Goal: Transaction & Acquisition: Purchase product/service

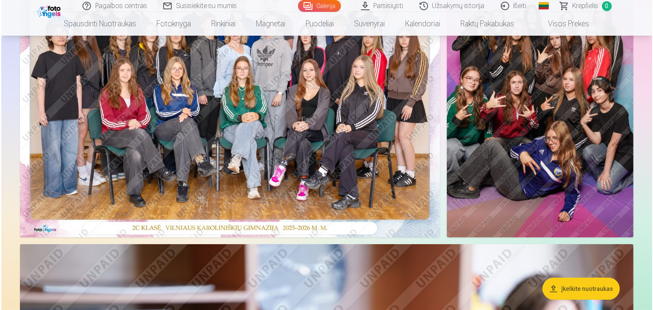
scroll to position [128, 0]
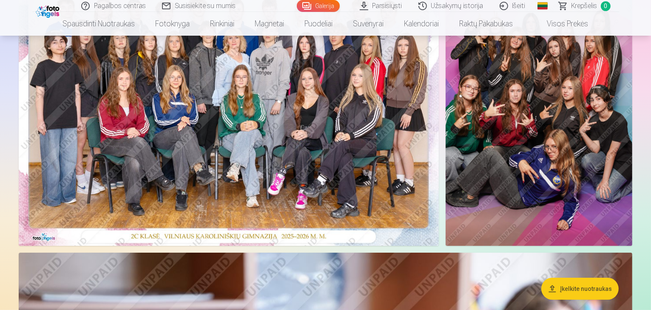
click at [288, 133] on img at bounding box center [229, 106] width 420 height 280
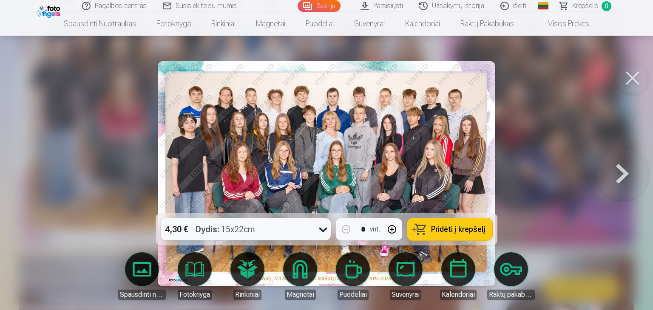
click at [575, 7] on span "Krepšelis" at bounding box center [585, 6] width 26 height 10
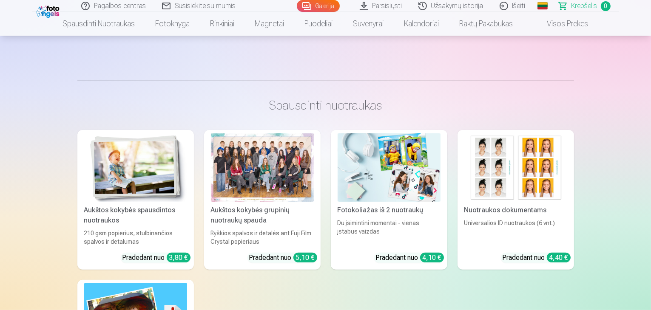
scroll to position [170, 0]
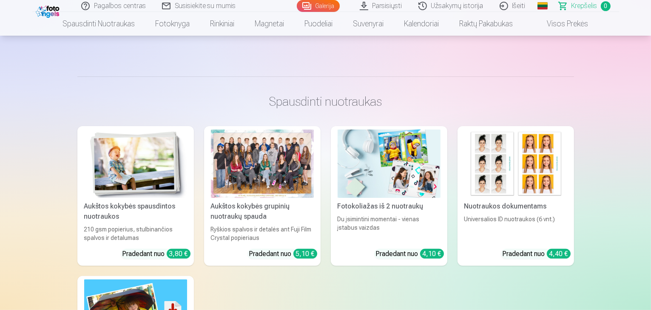
click at [281, 174] on div at bounding box center [262, 164] width 103 height 68
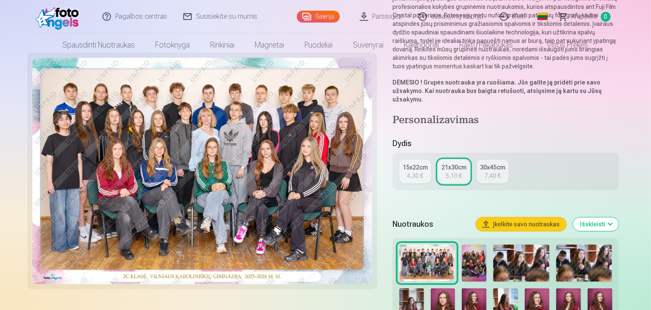
scroll to position [128, 0]
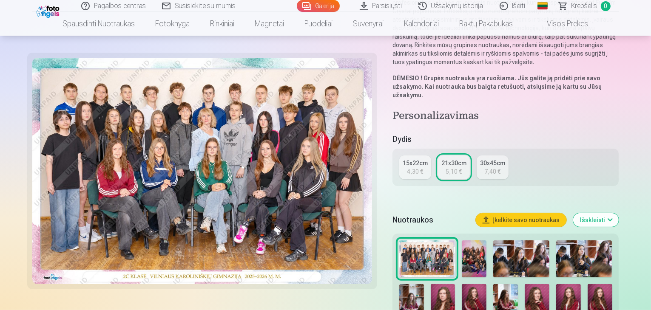
click at [500, 167] on div "7,40 €" at bounding box center [492, 171] width 16 height 9
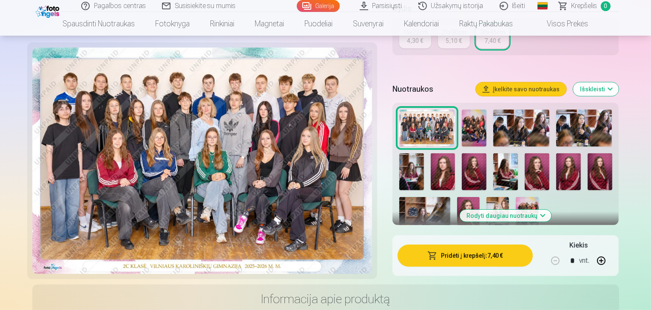
scroll to position [213, 0]
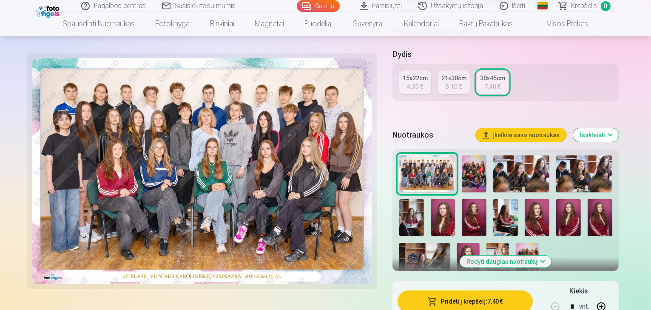
click at [462, 291] on button "Pridėti į krepšelį : 7,40 €" at bounding box center [465, 302] width 136 height 22
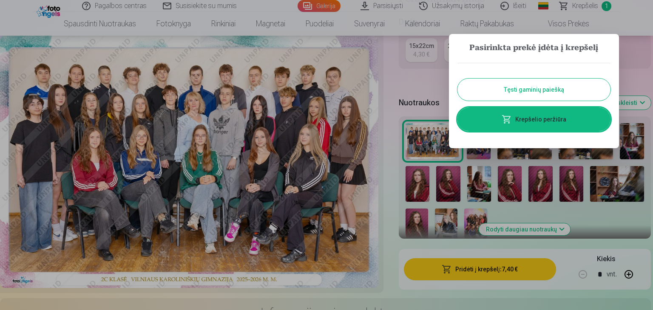
click at [425, 72] on div at bounding box center [326, 155] width 653 height 310
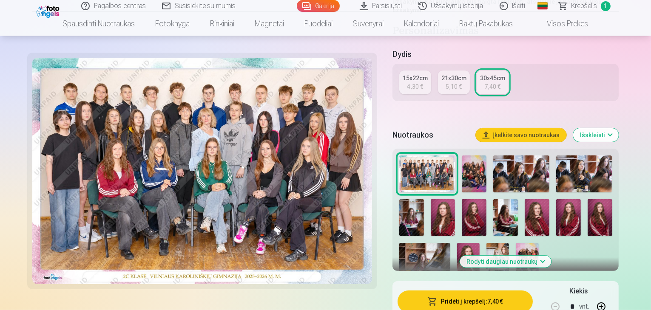
click at [516, 243] on img at bounding box center [527, 260] width 23 height 34
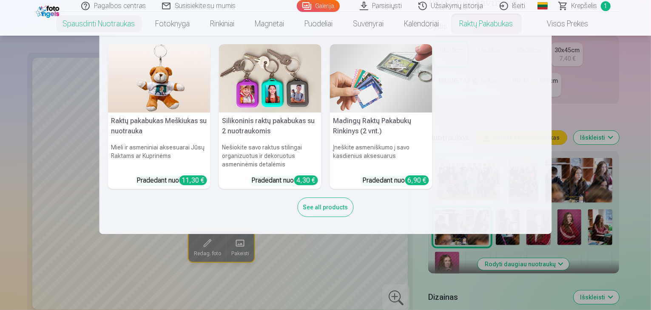
scroll to position [298, 0]
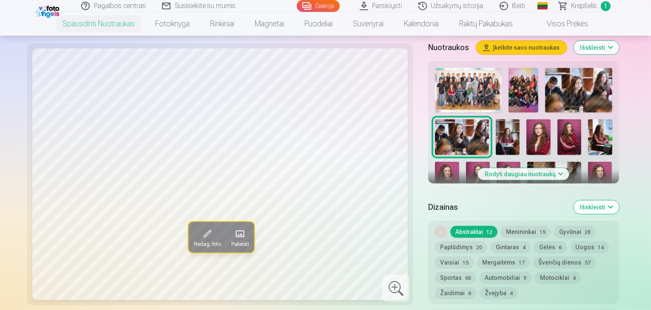
click at [497, 168] on button "Rodyti daugiau nuotraukų" at bounding box center [523, 174] width 91 height 12
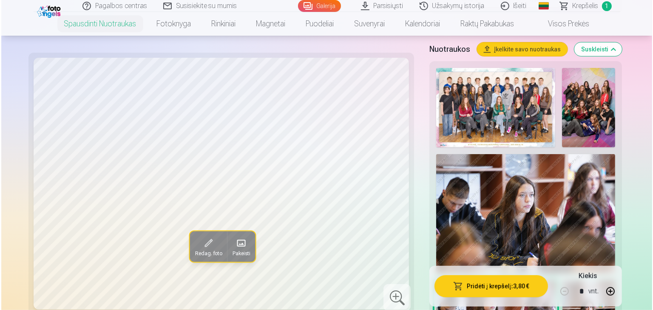
scroll to position [468, 0]
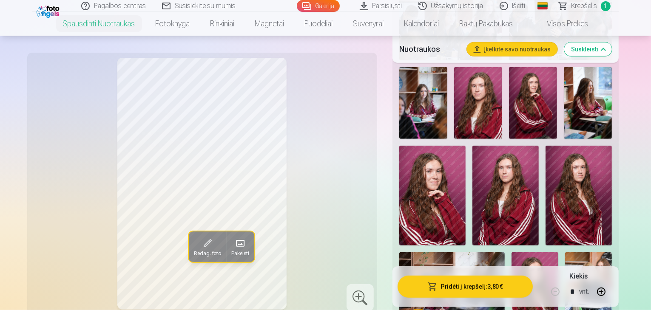
click at [503, 286] on button "Pridėti į krepšelį : 3,80 €" at bounding box center [465, 286] width 136 height 22
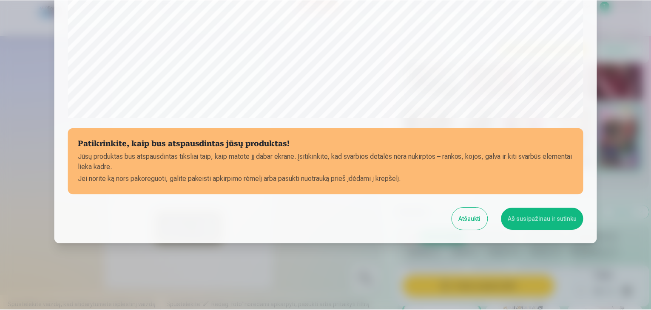
scroll to position [302, 0]
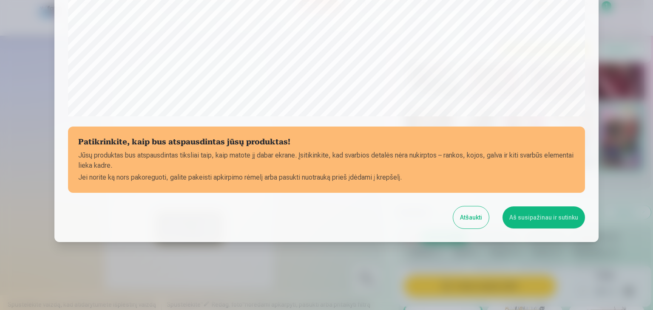
click at [538, 218] on button "Aš susipažinau ir sutinku" at bounding box center [543, 218] width 82 height 22
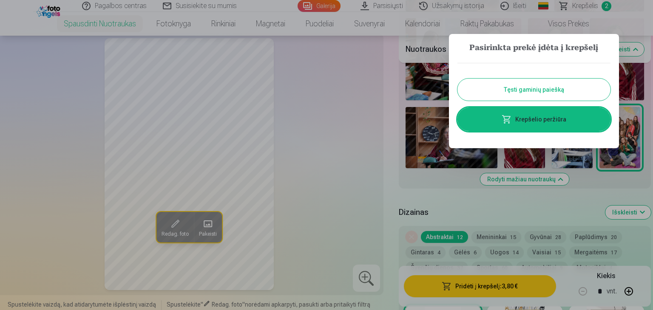
click at [332, 117] on div at bounding box center [326, 155] width 653 height 310
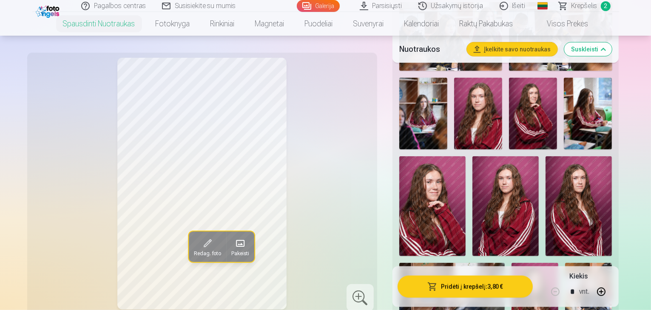
scroll to position [468, 0]
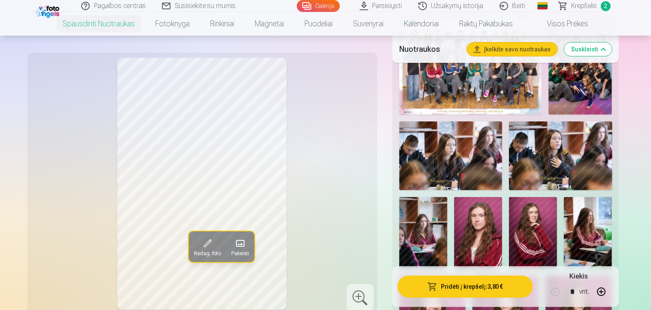
scroll to position [340, 0]
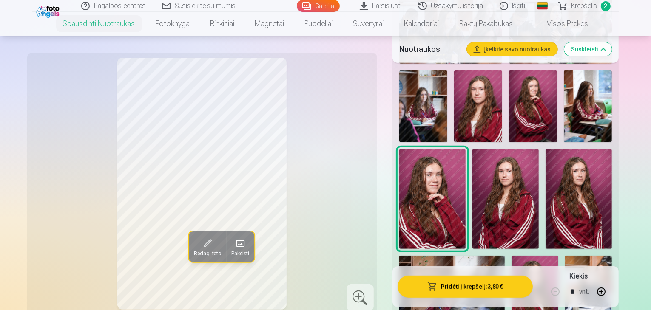
scroll to position [468, 0]
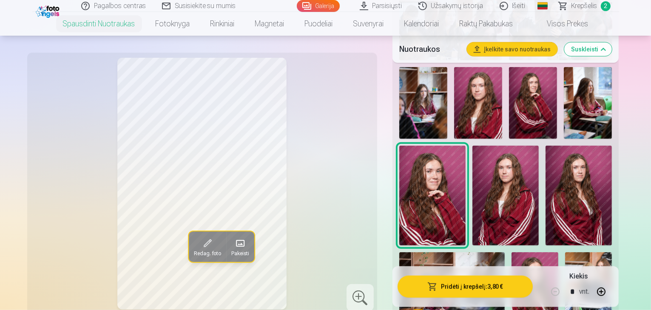
click at [446, 252] on img at bounding box center [451, 287] width 105 height 70
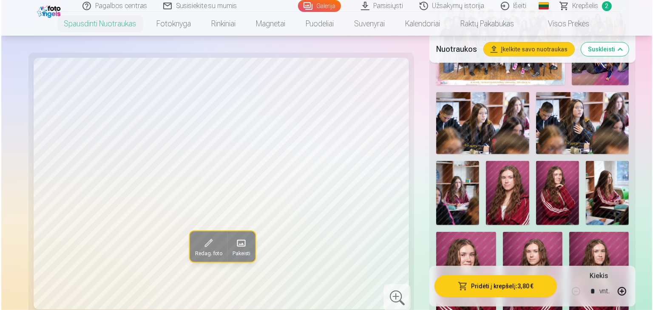
scroll to position [383, 0]
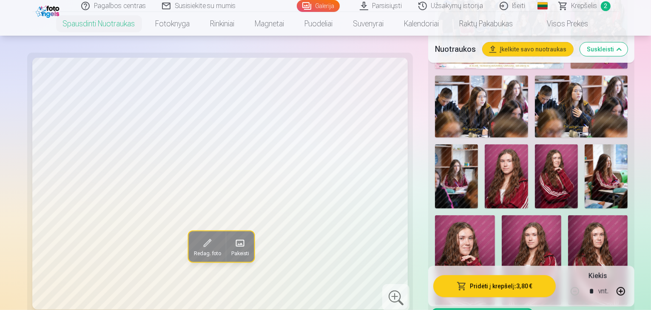
click at [488, 284] on button "Pridėti į krepšelį : 3,80 €" at bounding box center [494, 286] width 122 height 22
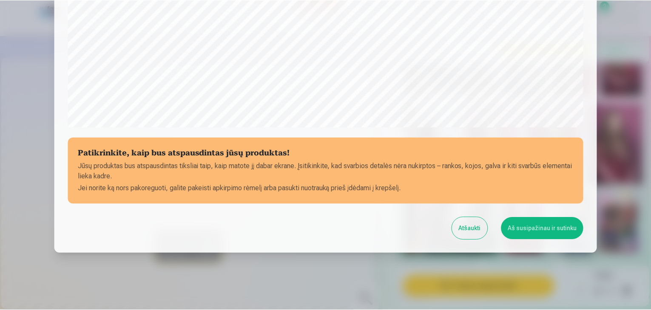
scroll to position [302, 0]
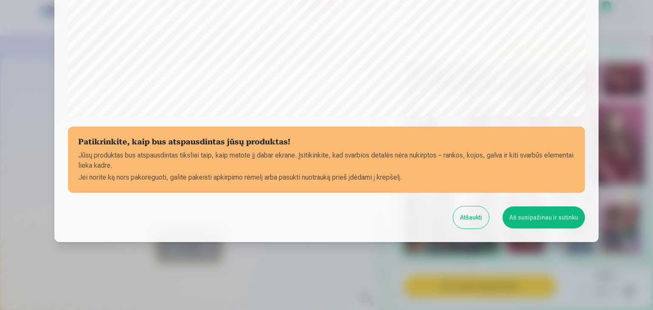
click at [474, 216] on button "Atšaukti" at bounding box center [471, 218] width 36 height 22
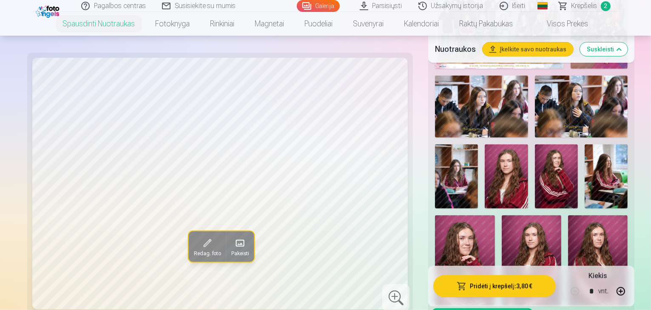
click at [494, 215] on img at bounding box center [465, 260] width 60 height 90
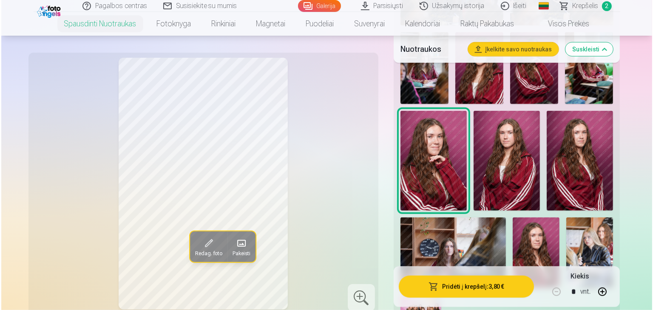
scroll to position [510, 0]
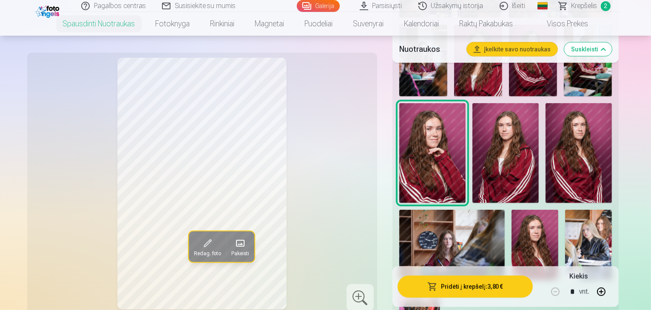
click at [193, 250] on span "Redag. foto" at bounding box center [206, 253] width 27 height 7
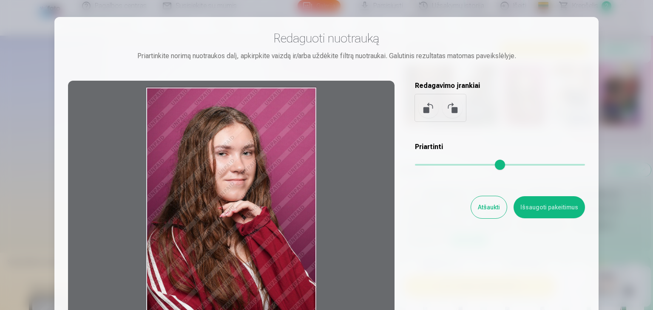
drag, startPoint x: 298, startPoint y: 106, endPoint x: 246, endPoint y: 130, distance: 57.3
click at [247, 129] on div at bounding box center [231, 214] width 326 height 267
click at [229, 162] on div at bounding box center [231, 214] width 326 height 267
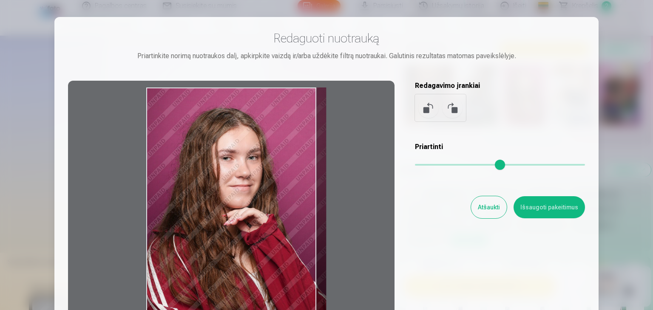
click at [437, 164] on input "range" at bounding box center [500, 165] width 170 height 2
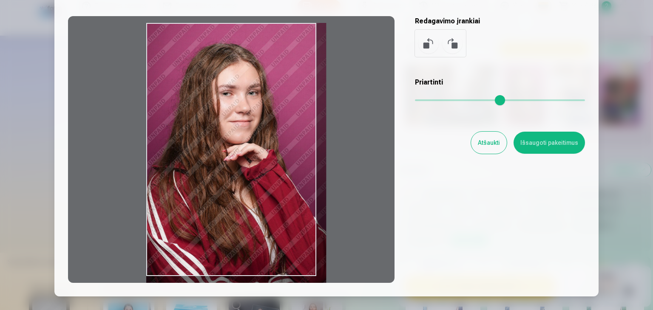
scroll to position [85, 0]
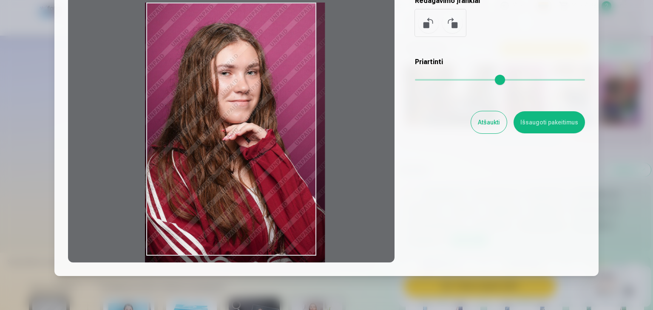
drag, startPoint x: 268, startPoint y: 220, endPoint x: 267, endPoint y: 237, distance: 16.6
click at [267, 237] on div at bounding box center [231, 129] width 326 height 267
type input "****"
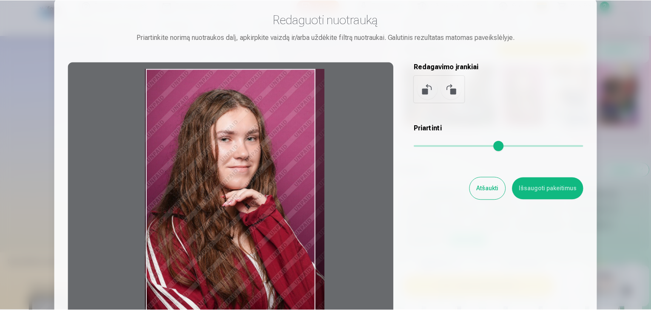
scroll to position [0, 0]
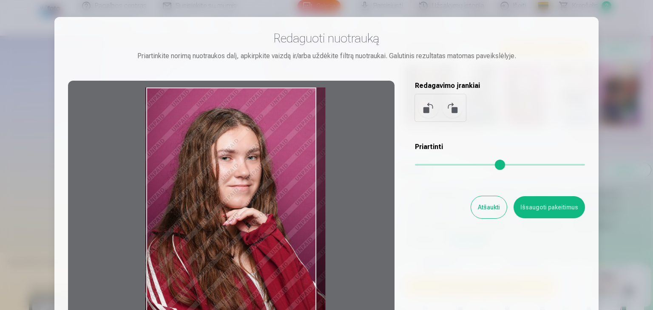
click at [476, 195] on div "Redaguoti nuotrauką Priartinkite norimą nuotraukos dalį, apkirpkite vaizdą ir/a…" at bounding box center [326, 189] width 517 height 317
click at [483, 207] on button "Atšaukti" at bounding box center [489, 207] width 36 height 22
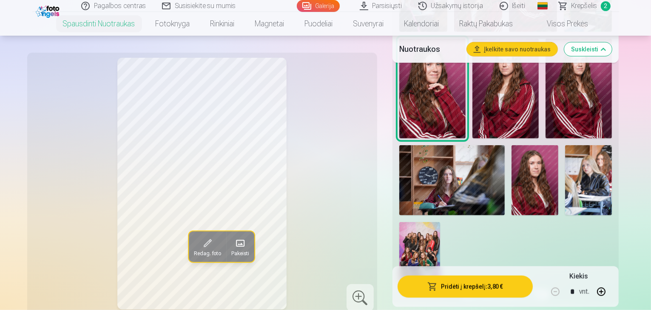
scroll to position [553, 0]
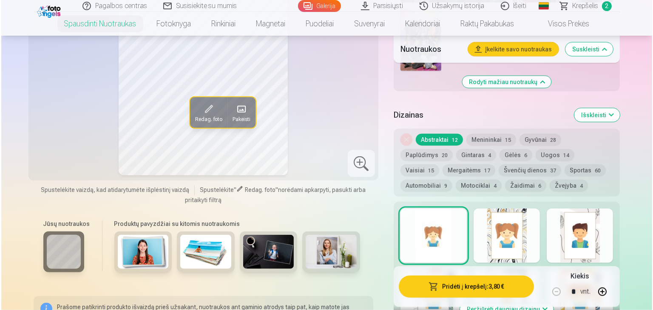
scroll to position [808, 0]
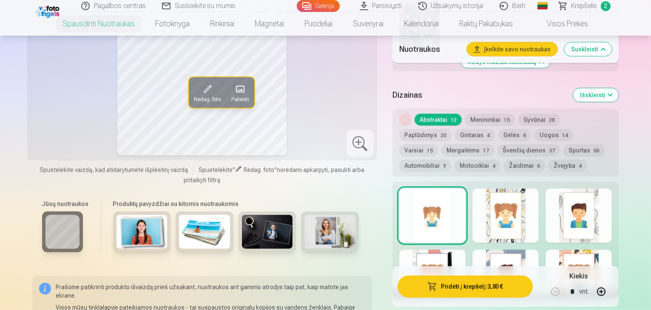
click at [504, 275] on button "Pridėti į krepšelį : 3,80 €" at bounding box center [465, 286] width 136 height 22
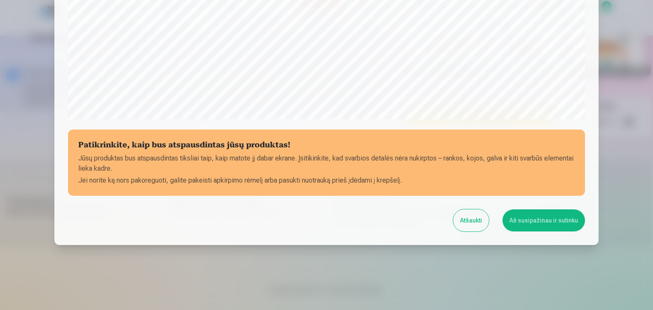
scroll to position [302, 0]
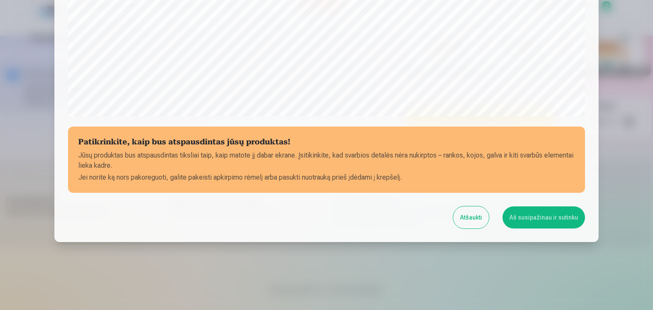
click at [545, 221] on button "Aš susipažinau ir sutinku" at bounding box center [543, 218] width 82 height 22
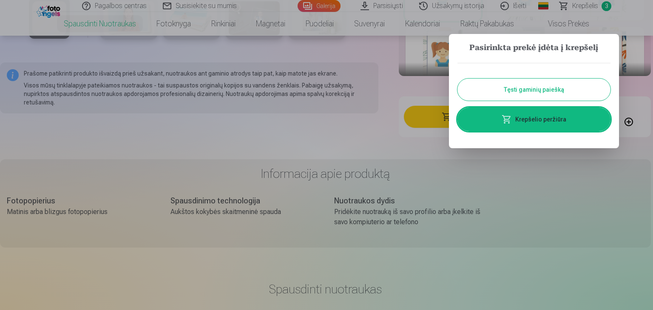
click at [531, 118] on link "Krepšelio peržiūra" at bounding box center [533, 120] width 153 height 24
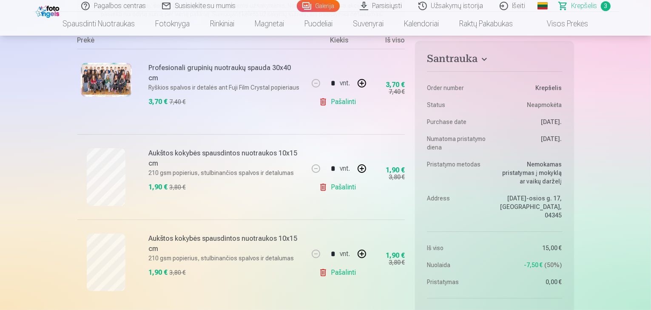
scroll to position [255, 0]
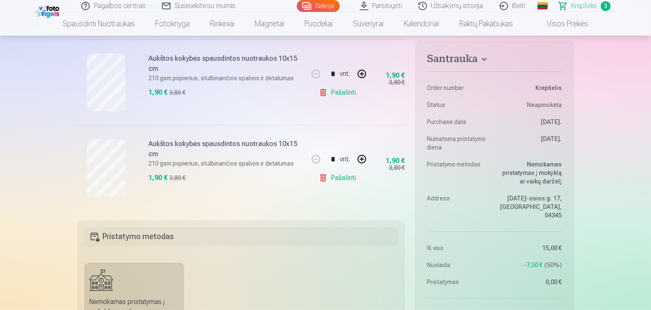
click at [343, 182] on link "Pašalinti" at bounding box center [339, 178] width 40 height 17
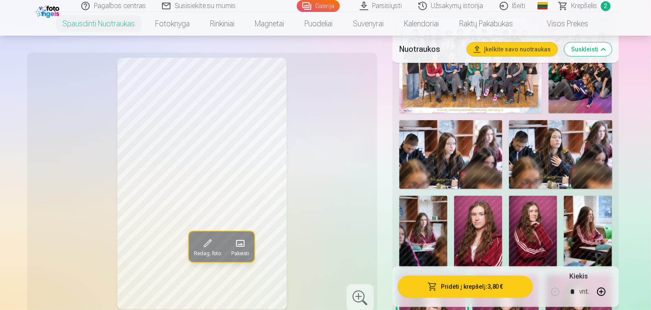
scroll to position [340, 0]
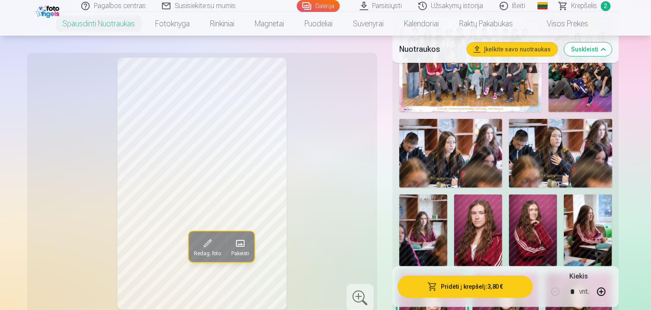
click at [557, 195] on img at bounding box center [533, 231] width 48 height 72
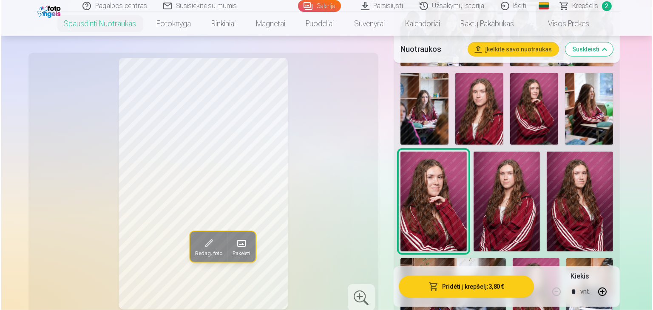
scroll to position [468, 0]
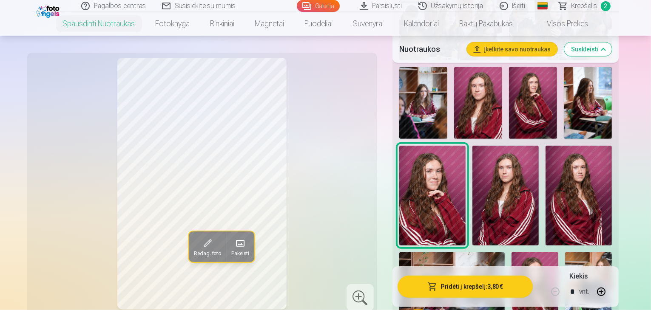
click at [524, 252] on img at bounding box center [534, 287] width 47 height 70
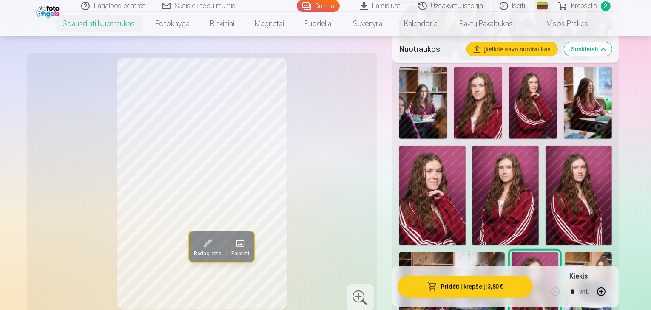
click at [465, 285] on button "Pridėti į krepšelį : 3,80 €" at bounding box center [465, 286] width 136 height 22
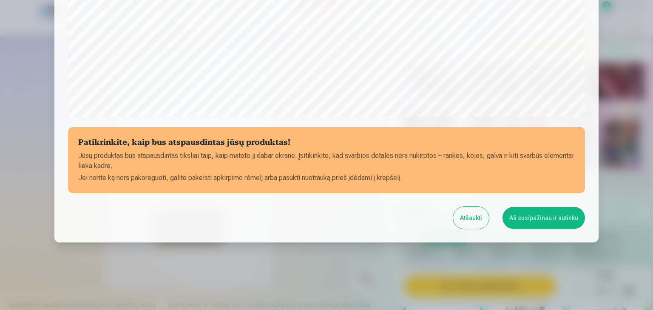
scroll to position [302, 0]
click at [570, 209] on button "Aš susipažinau ir sutinku" at bounding box center [543, 218] width 82 height 22
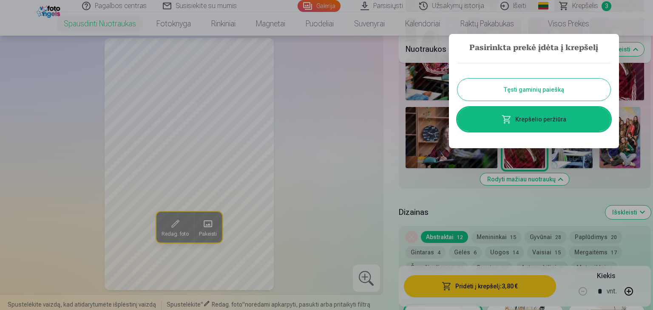
click at [537, 123] on link "Krepšelio peržiūra" at bounding box center [533, 120] width 153 height 24
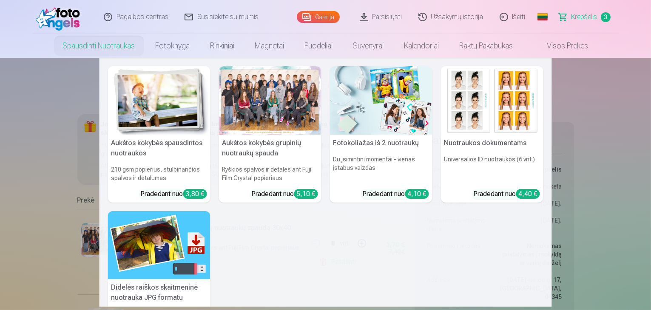
click at [503, 96] on img at bounding box center [492, 100] width 102 height 68
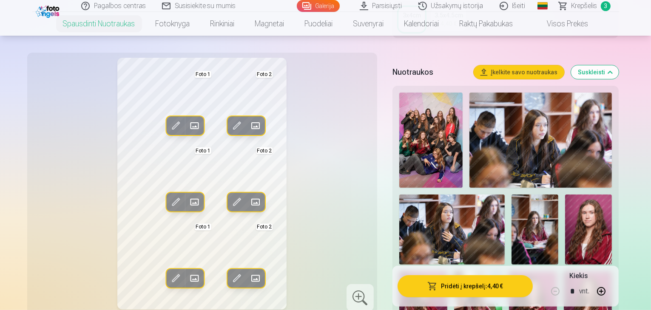
scroll to position [213, 0]
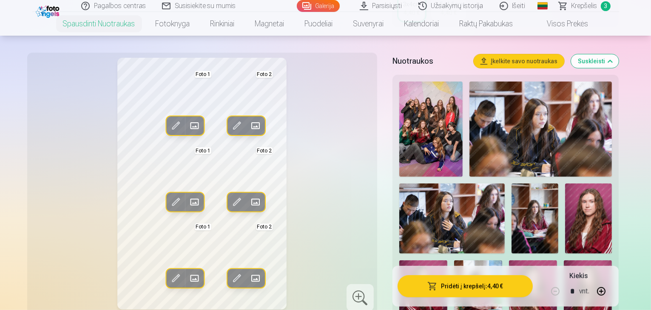
click at [565, 184] on img at bounding box center [588, 219] width 47 height 70
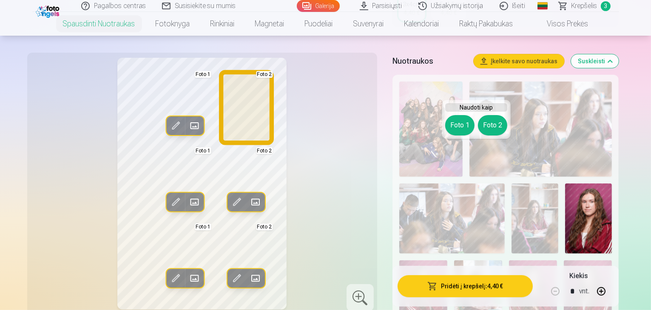
click at [490, 125] on button "Foto 2" at bounding box center [492, 125] width 29 height 20
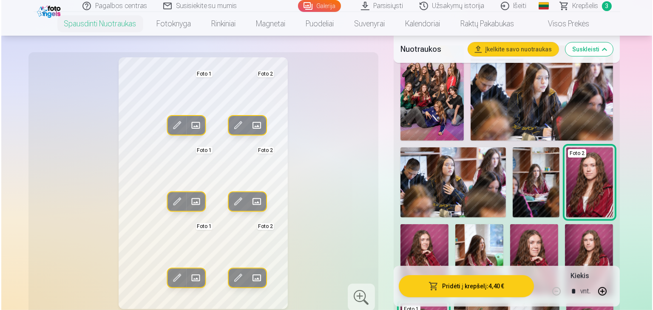
scroll to position [255, 0]
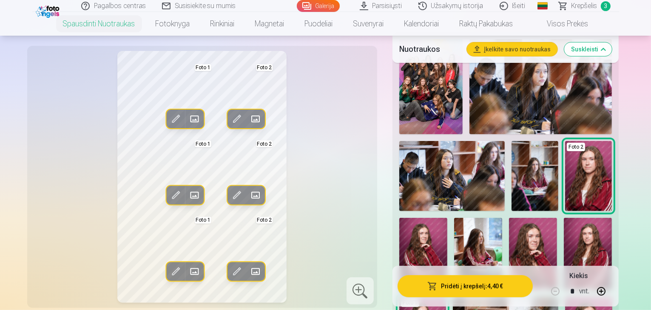
click at [437, 284] on span "button" at bounding box center [432, 286] width 10 height 9
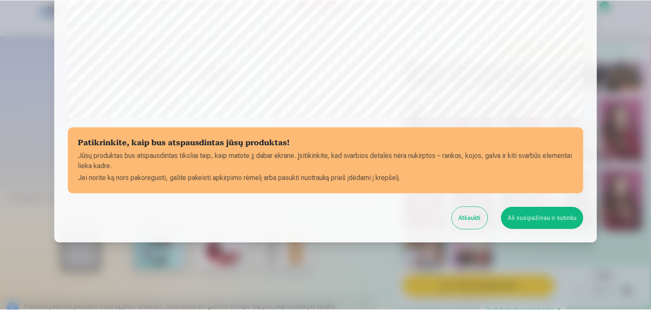
scroll to position [302, 0]
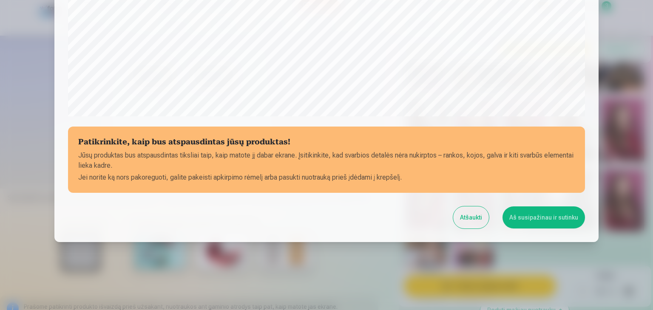
click at [539, 218] on button "Aš susipažinau ir sutinku" at bounding box center [543, 218] width 82 height 22
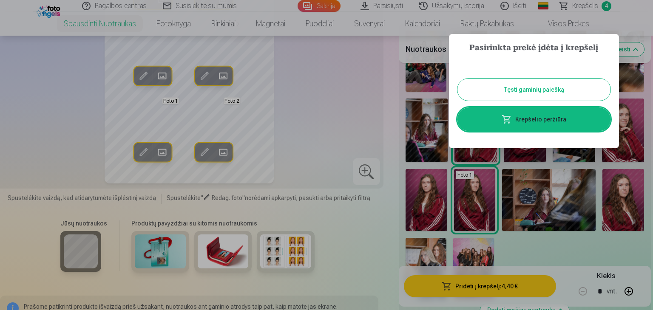
click at [539, 115] on link "Krepšelio peržiūra" at bounding box center [533, 120] width 153 height 24
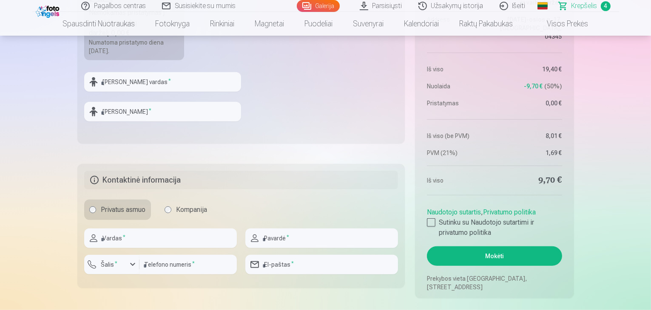
scroll to position [638, 0]
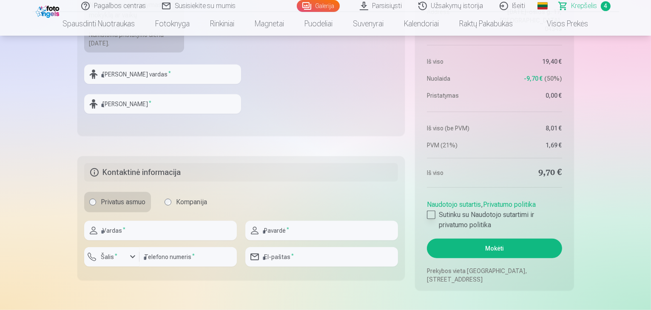
click at [429, 215] on div at bounding box center [431, 215] width 9 height 9
click at [116, 230] on input "text" at bounding box center [160, 231] width 153 height 20
drag, startPoint x: 135, startPoint y: 230, endPoint x: 75, endPoint y: 230, distance: 59.9
click at [88, 230] on input "********" at bounding box center [160, 231] width 153 height 20
type input "******"
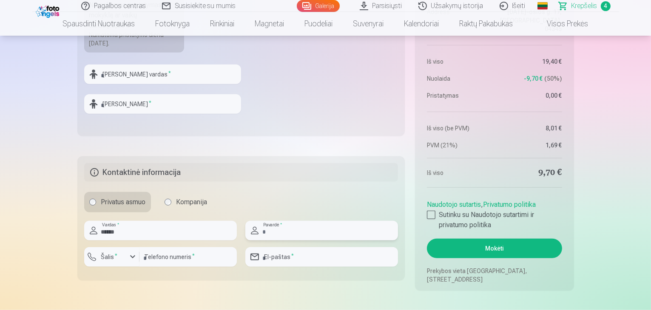
click at [284, 233] on input "text" at bounding box center [321, 231] width 153 height 20
type input "**********"
click at [105, 251] on button "Šalis *" at bounding box center [111, 257] width 55 height 20
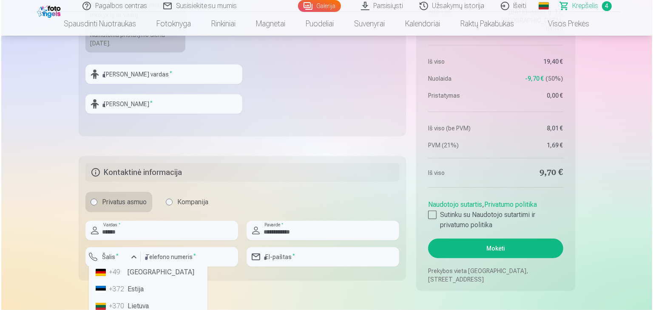
scroll to position [642, 0]
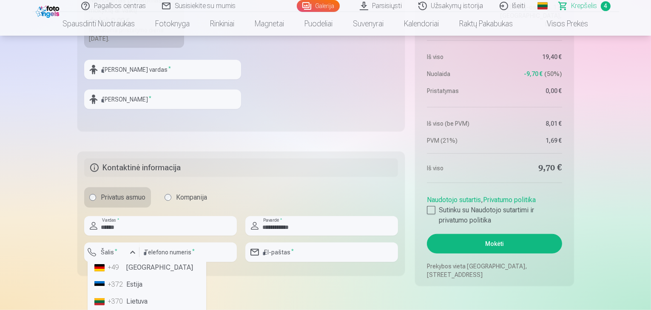
click at [134, 301] on li "+370 Lietuva" at bounding box center [147, 301] width 112 height 17
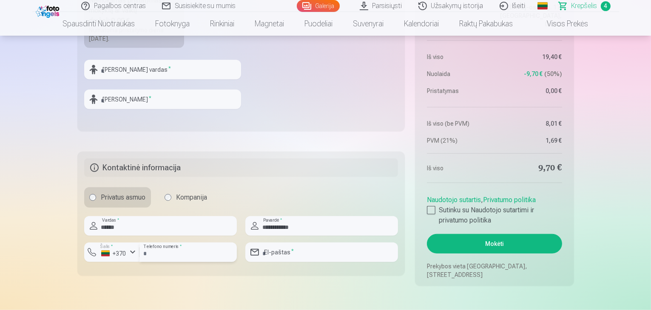
click at [173, 252] on input "number" at bounding box center [187, 253] width 97 height 20
type input "*********"
click at [301, 252] on input "email" at bounding box center [321, 253] width 153 height 20
type input "**********"
click at [129, 63] on input "text" at bounding box center [162, 70] width 157 height 20
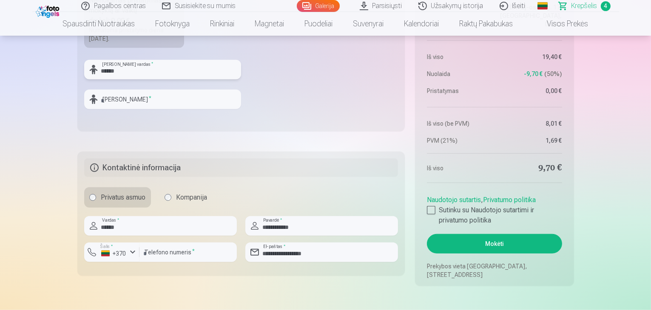
type input "******"
click at [111, 97] on input "text" at bounding box center [162, 100] width 157 height 20
type input "**********"
click at [475, 241] on button "Mokėti" at bounding box center [494, 244] width 135 height 20
